Goal: Information Seeking & Learning: Learn about a topic

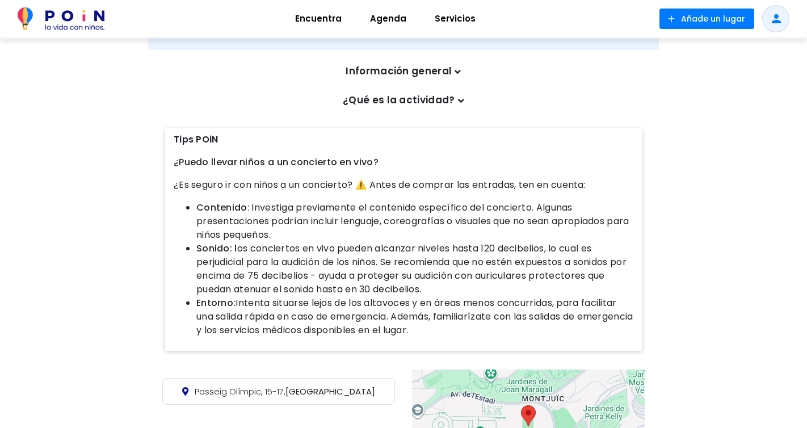
scroll to position [429, 0]
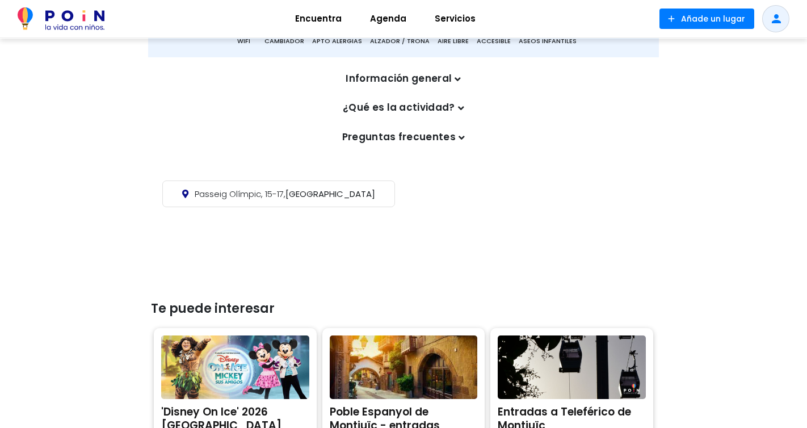
scroll to position [421, 0]
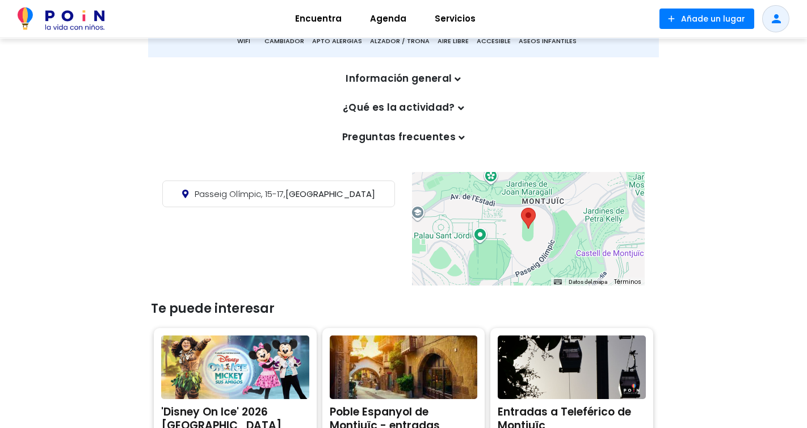
click at [426, 138] on p "Preguntas frecuentes" at bounding box center [403, 137] width 471 height 15
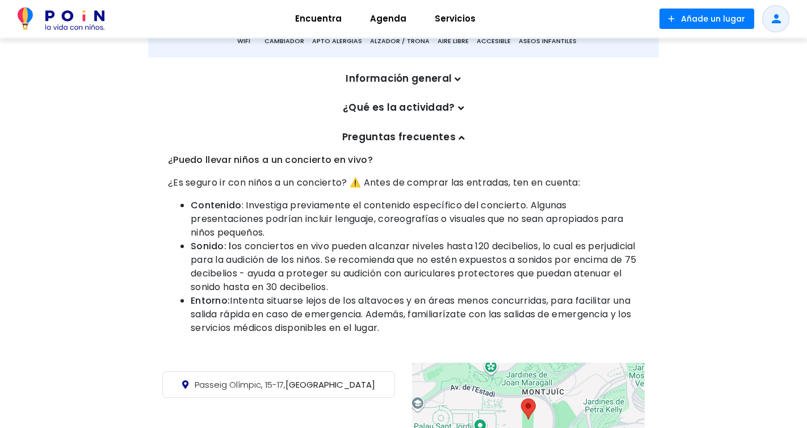
click at [452, 141] on p "Preguntas frecuentes" at bounding box center [403, 137] width 471 height 15
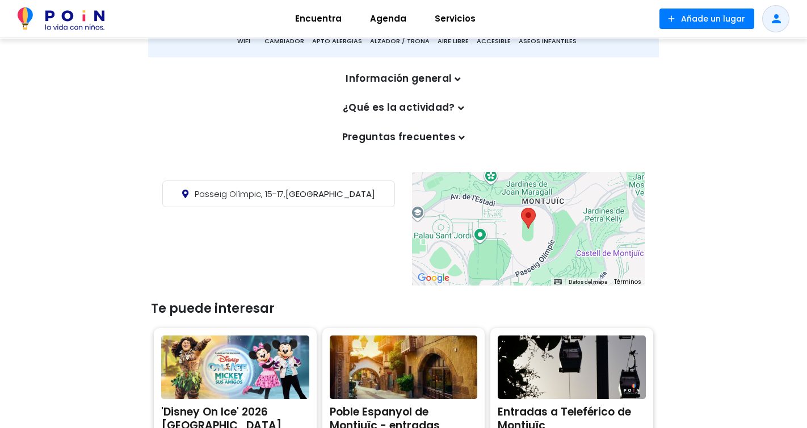
click at [459, 139] on icon at bounding box center [462, 138] width 6 height 10
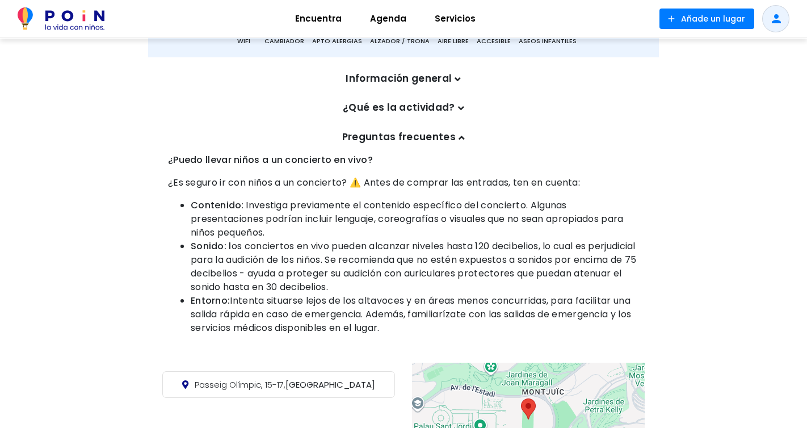
click at [459, 140] on icon at bounding box center [462, 138] width 6 height 10
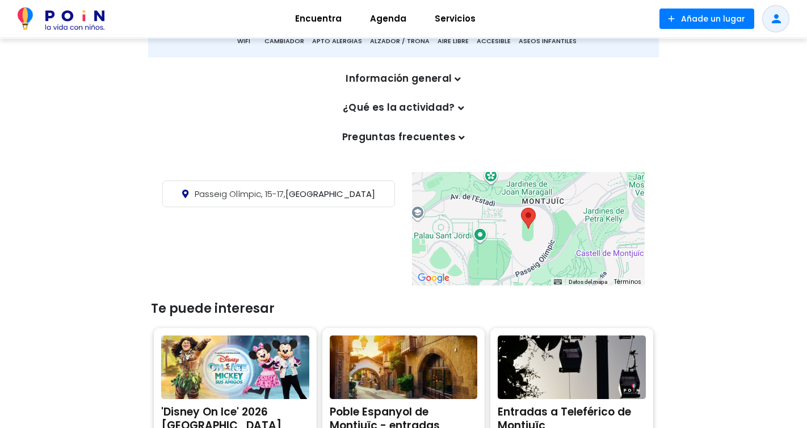
click at [457, 82] on icon at bounding box center [458, 79] width 6 height 10
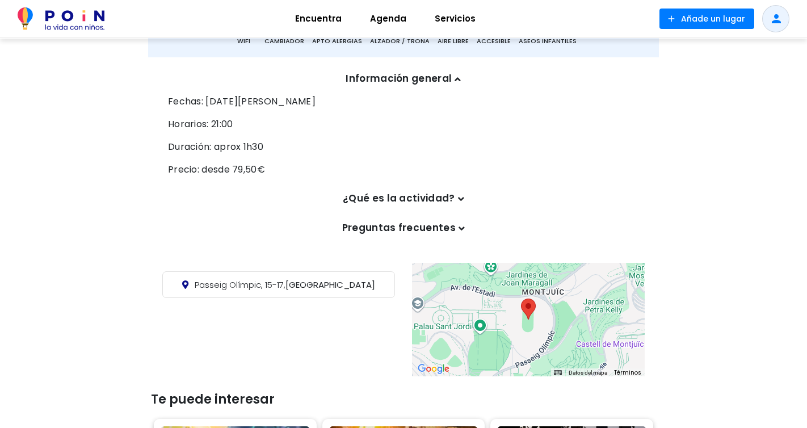
click at [457, 81] on icon at bounding box center [458, 79] width 6 height 10
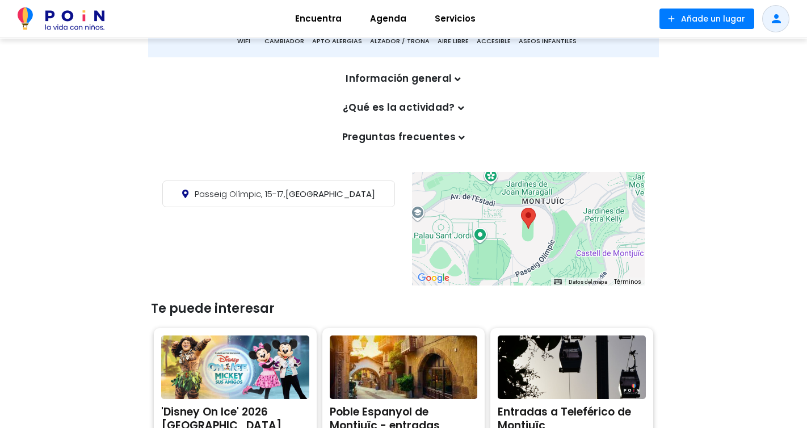
click at [462, 110] on icon at bounding box center [461, 108] width 6 height 10
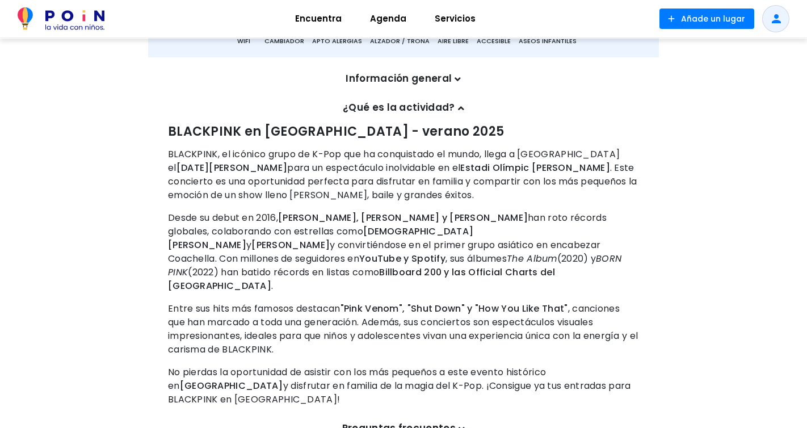
click at [461, 110] on icon at bounding box center [461, 108] width 6 height 10
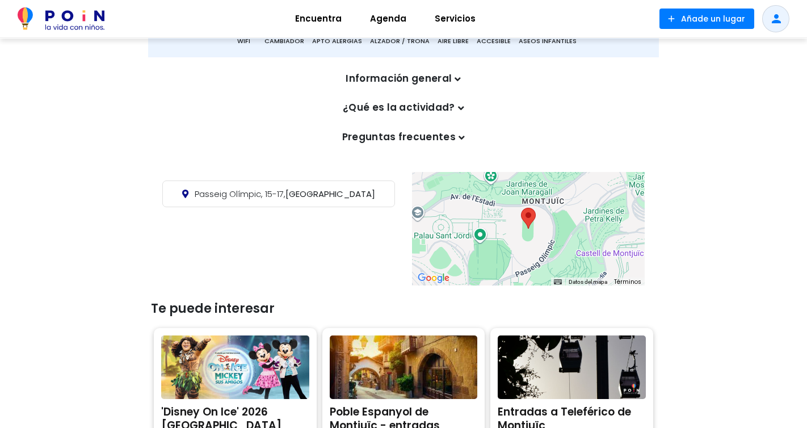
click at [459, 136] on icon at bounding box center [462, 138] width 6 height 10
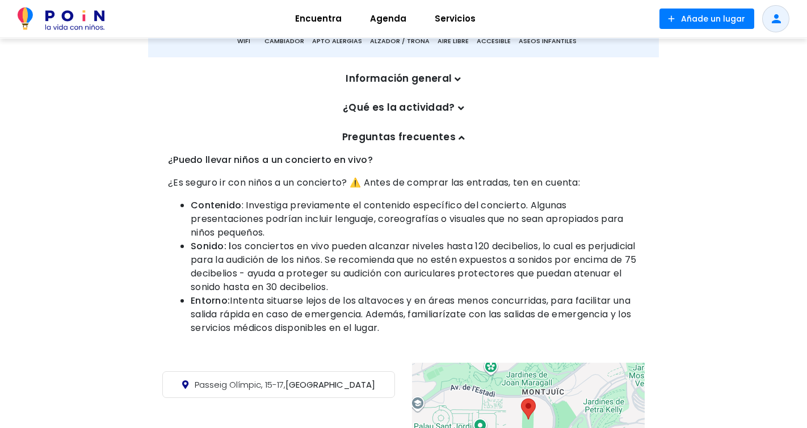
click at [459, 136] on icon at bounding box center [462, 138] width 6 height 10
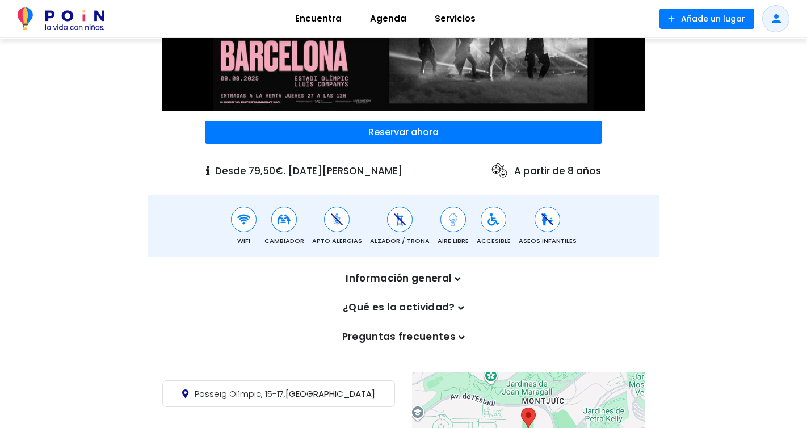
scroll to position [225, 0]
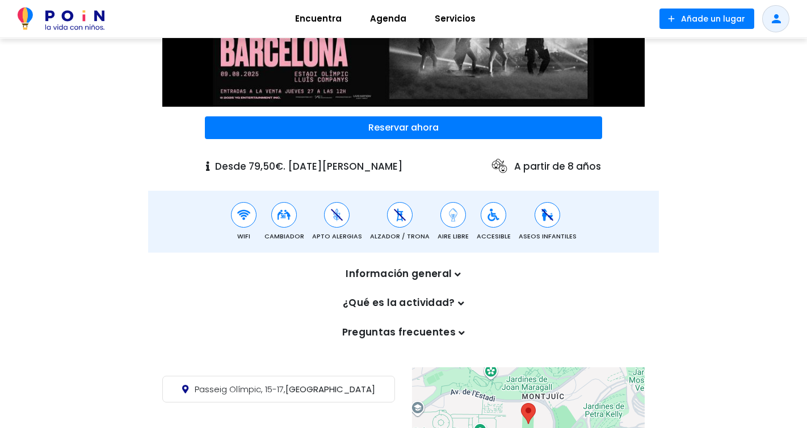
click at [457, 275] on icon at bounding box center [458, 275] width 6 height 10
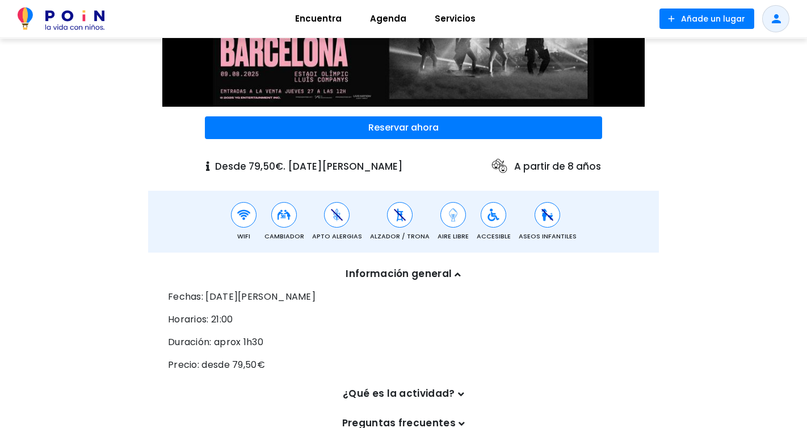
click at [457, 275] on icon at bounding box center [458, 275] width 6 height 10
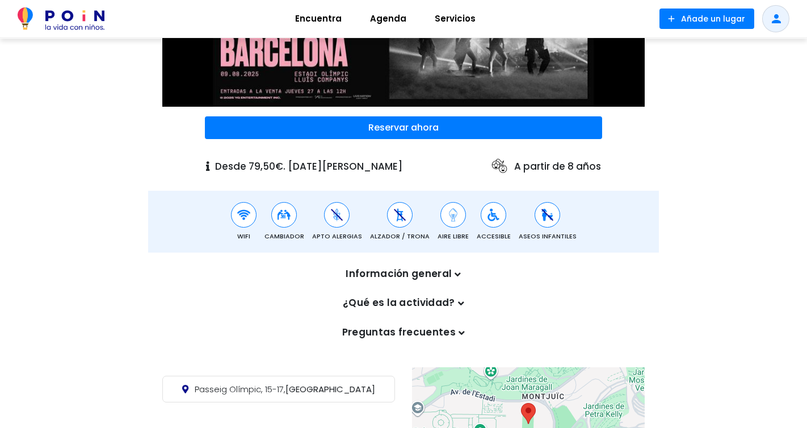
click at [458, 303] on icon at bounding box center [461, 304] width 6 height 10
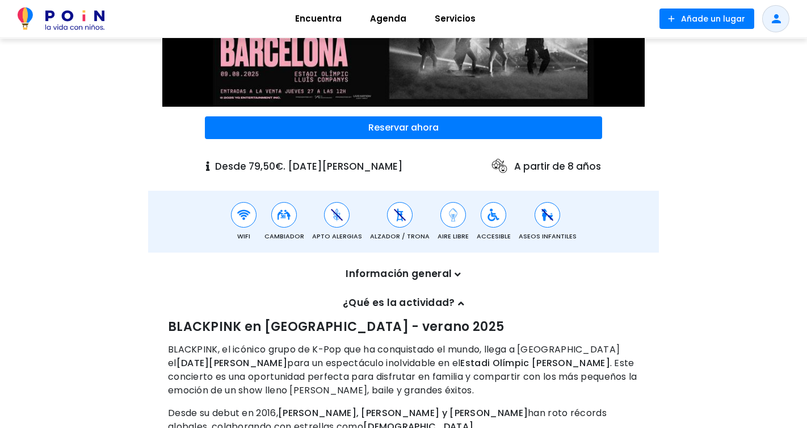
click at [458, 303] on icon at bounding box center [461, 304] width 6 height 10
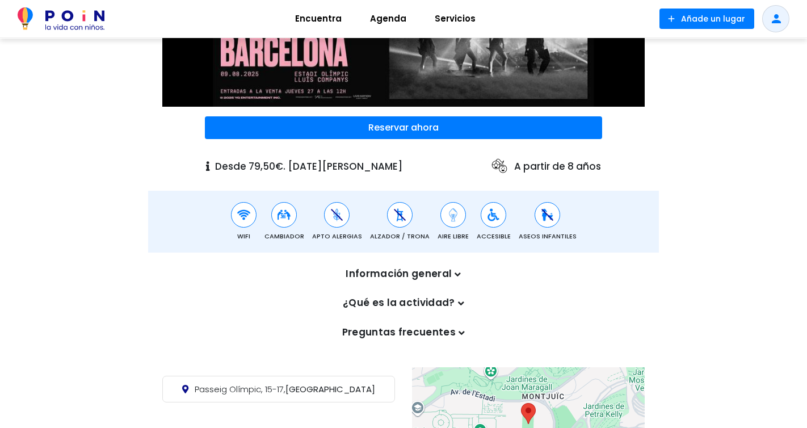
click at [461, 333] on icon at bounding box center [462, 333] width 6 height 10
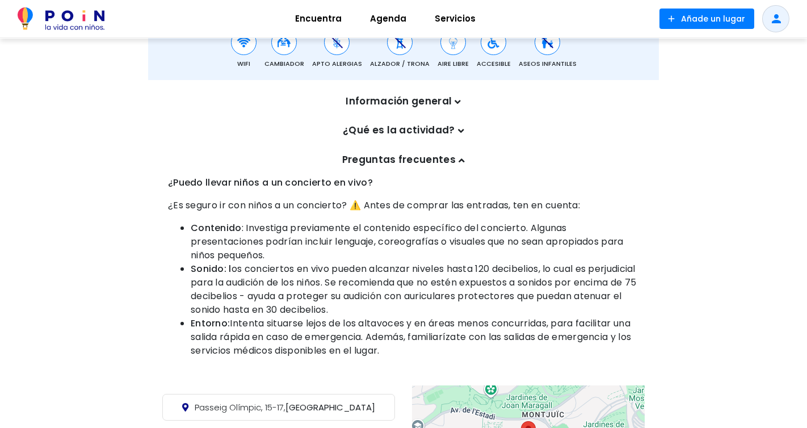
scroll to position [398, 0]
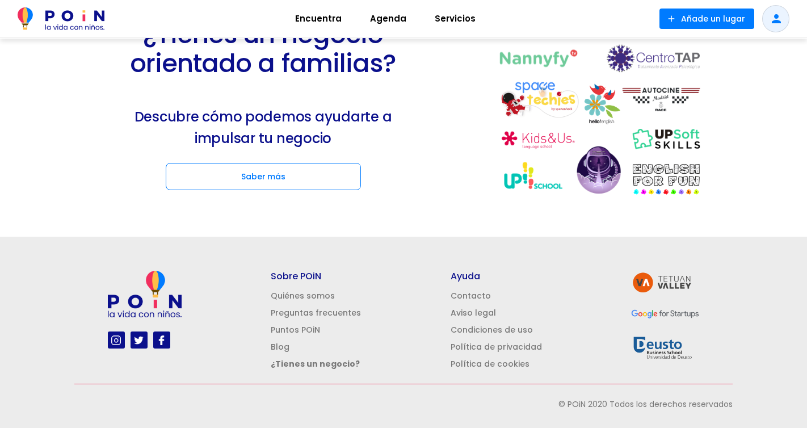
scroll to position [1530, 0]
click at [507, 345] on link "Política de privacidad" at bounding box center [496, 346] width 91 height 11
click at [505, 328] on link "Condiciones de uso" at bounding box center [492, 329] width 82 height 11
click at [486, 343] on link "Política de privacidad" at bounding box center [496, 346] width 91 height 11
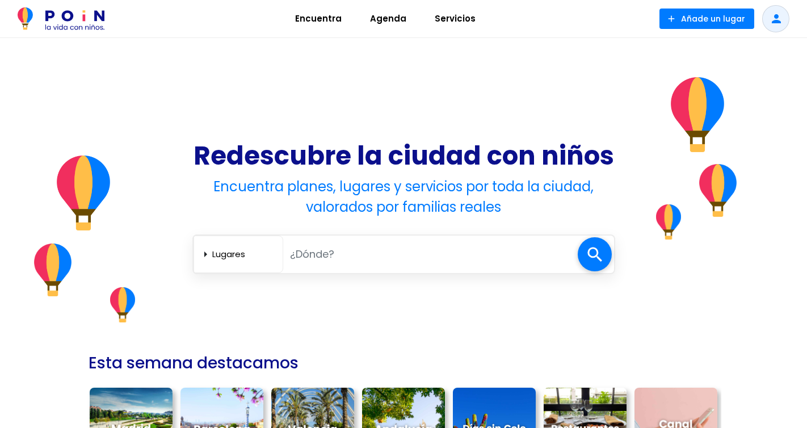
scroll to position [1530, 0]
